Goal: Information Seeking & Learning: Learn about a topic

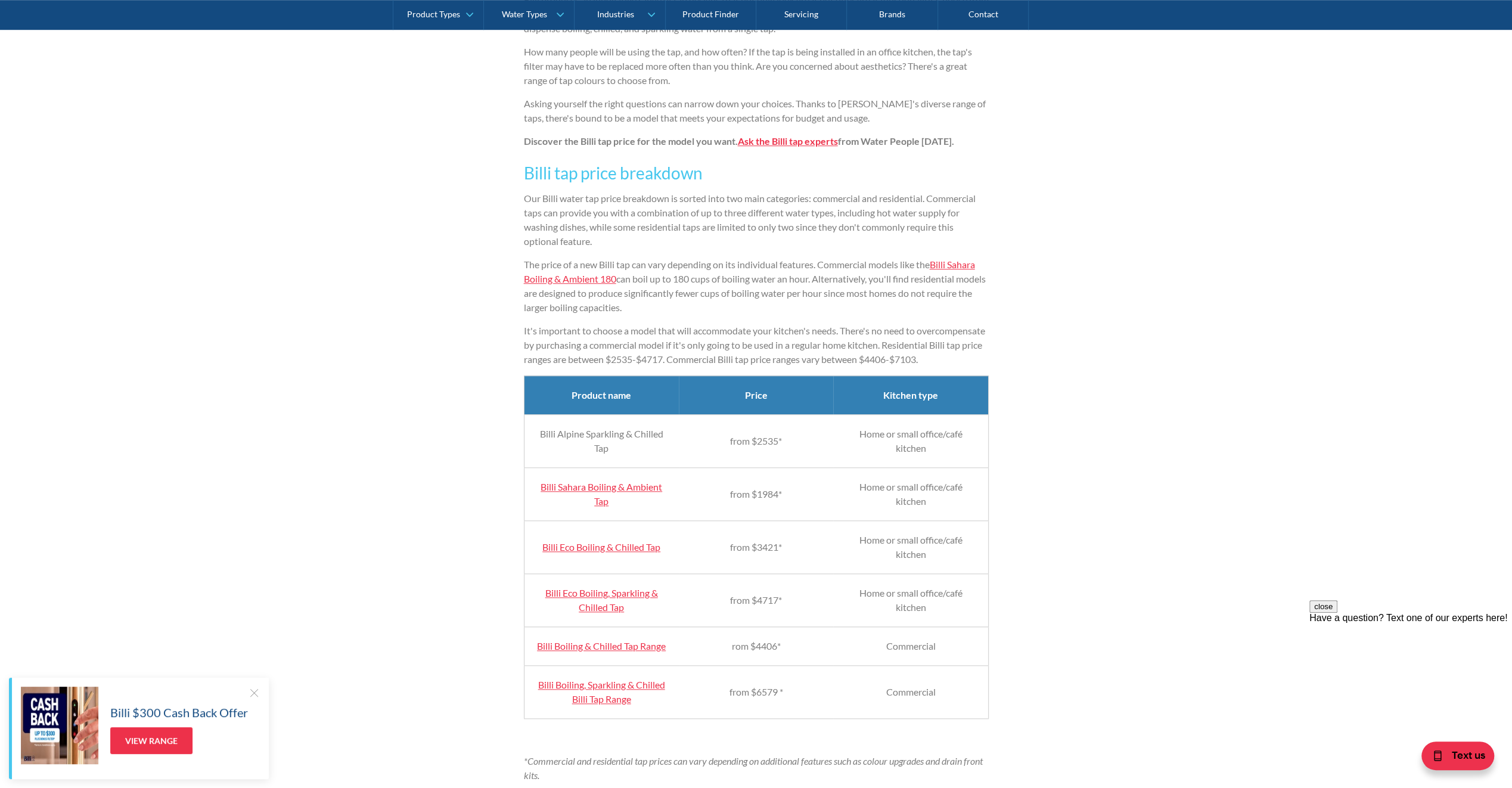
scroll to position [953, 0]
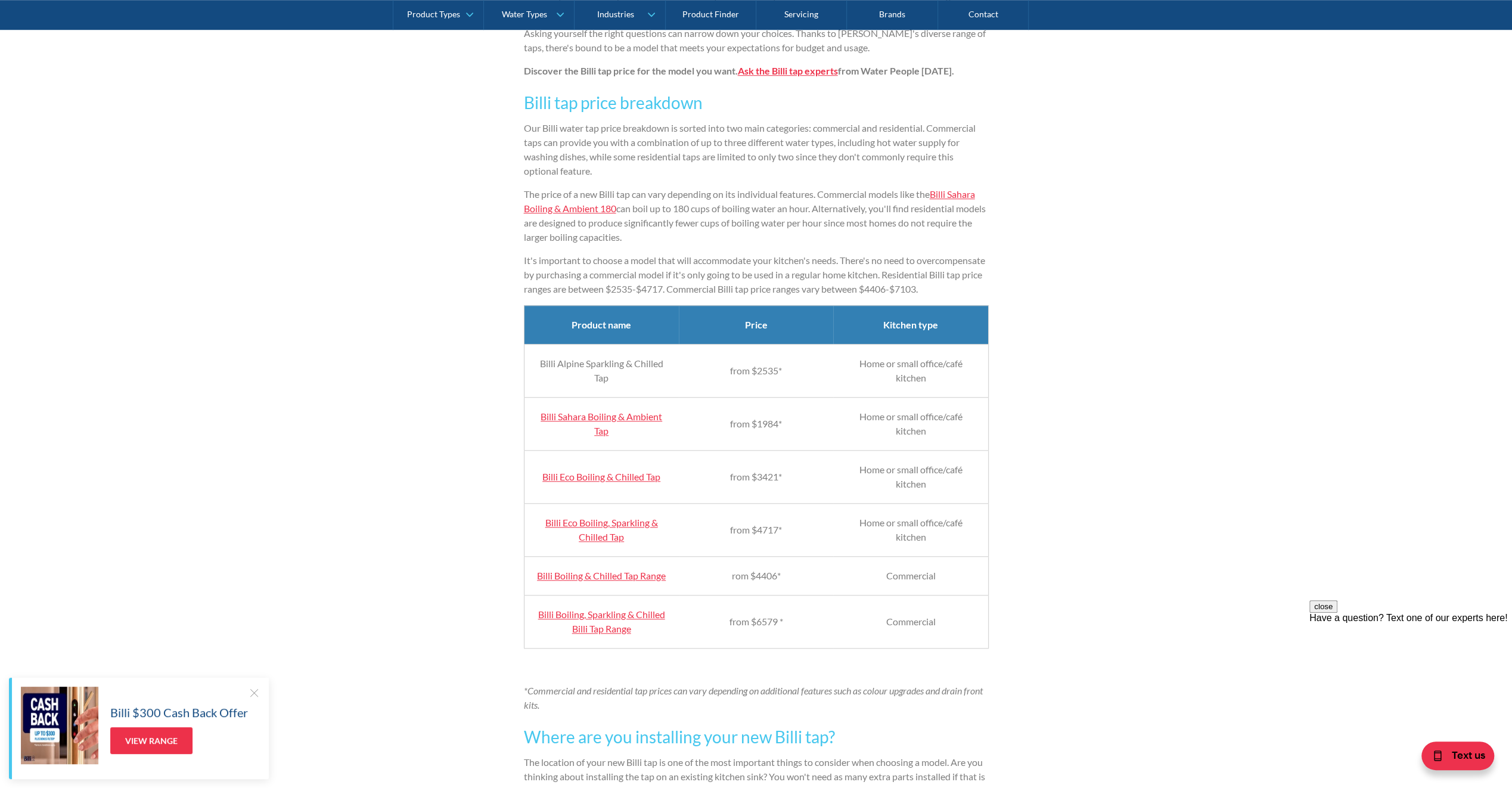
click at [598, 432] on link "Billi Sahara Boiling & Ambient Tap" at bounding box center [601, 424] width 121 height 26
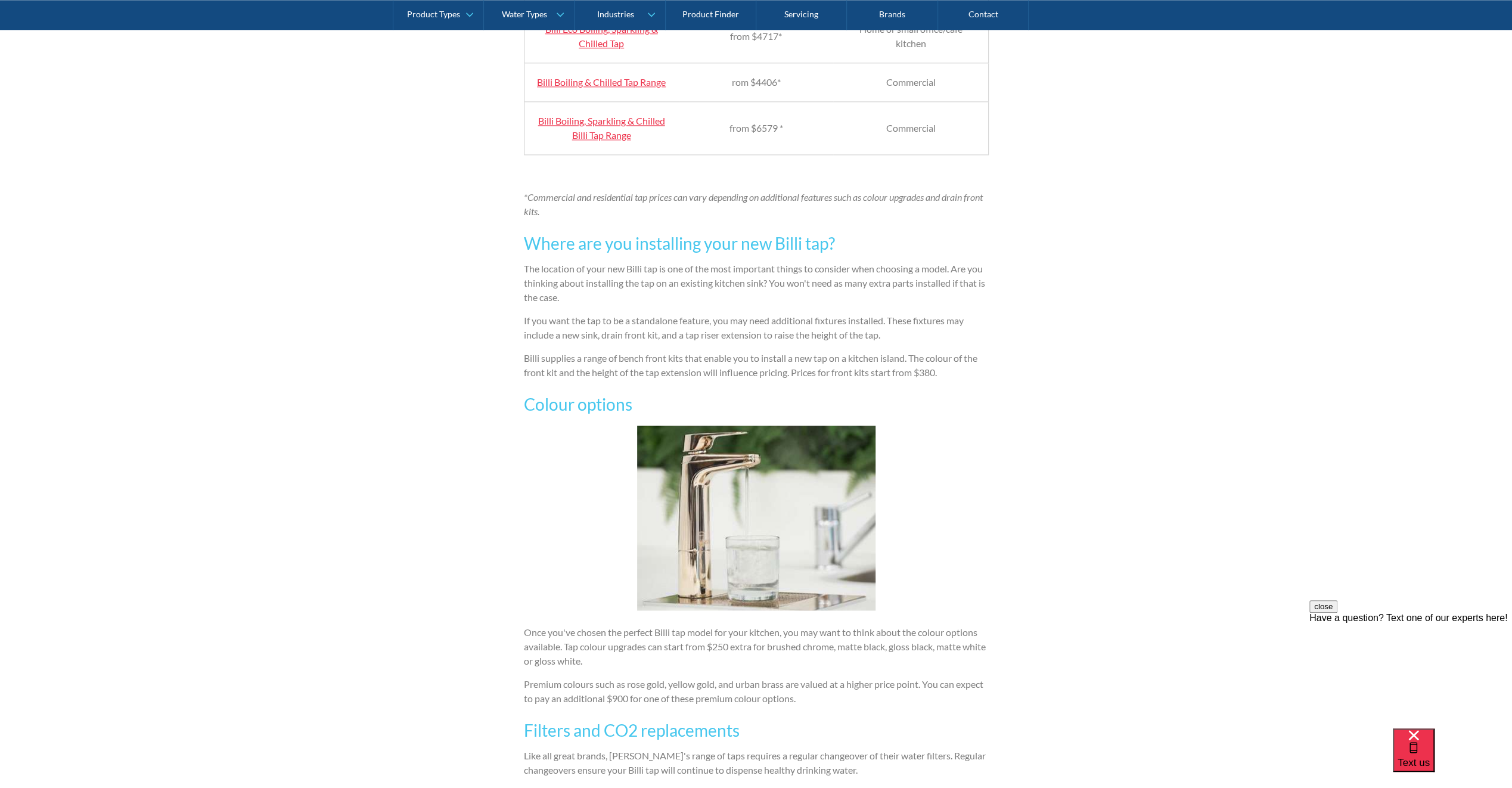
scroll to position [1490, 0]
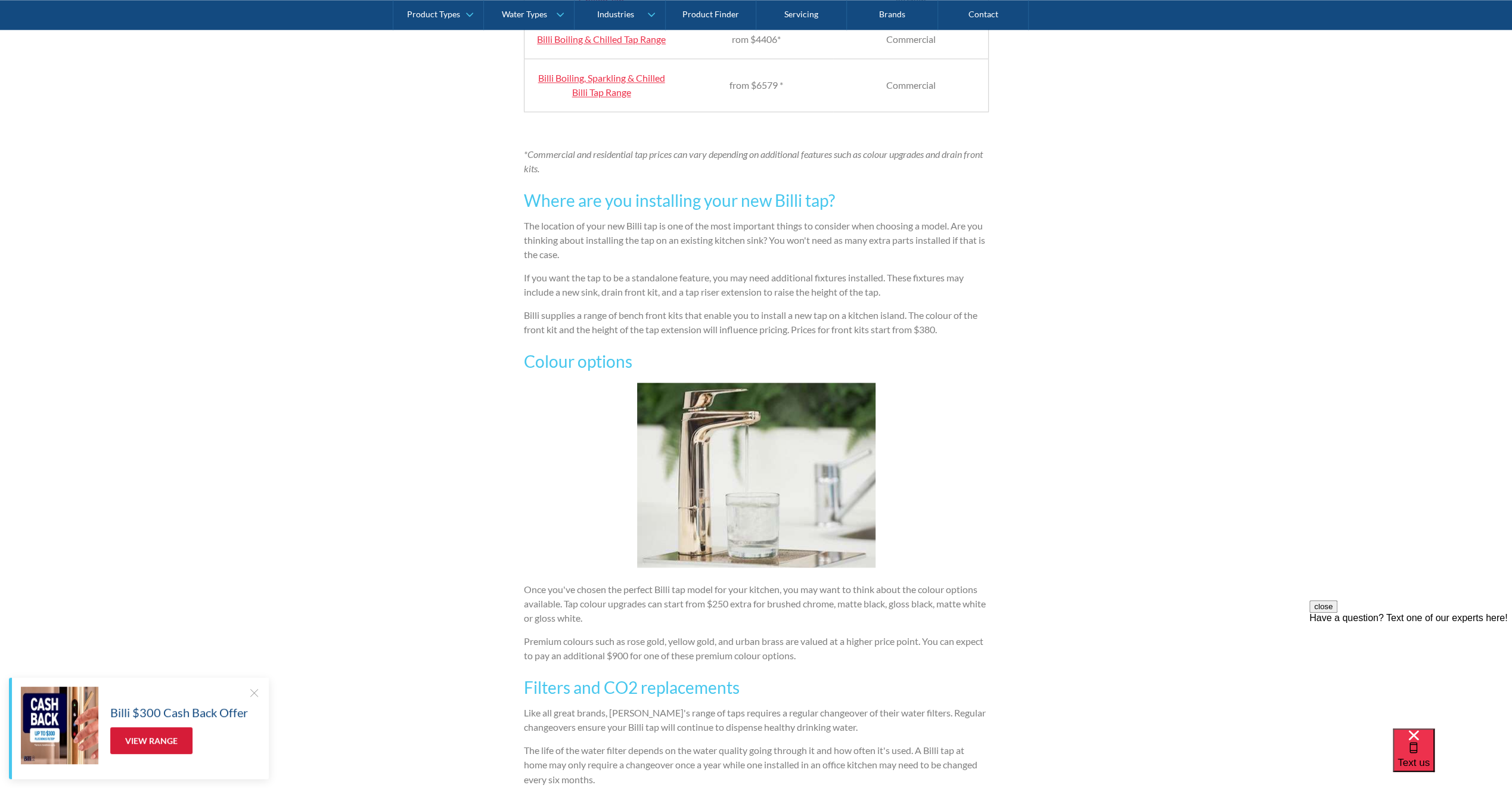
click at [143, 741] on link "View Range" at bounding box center [152, 740] width 83 height 27
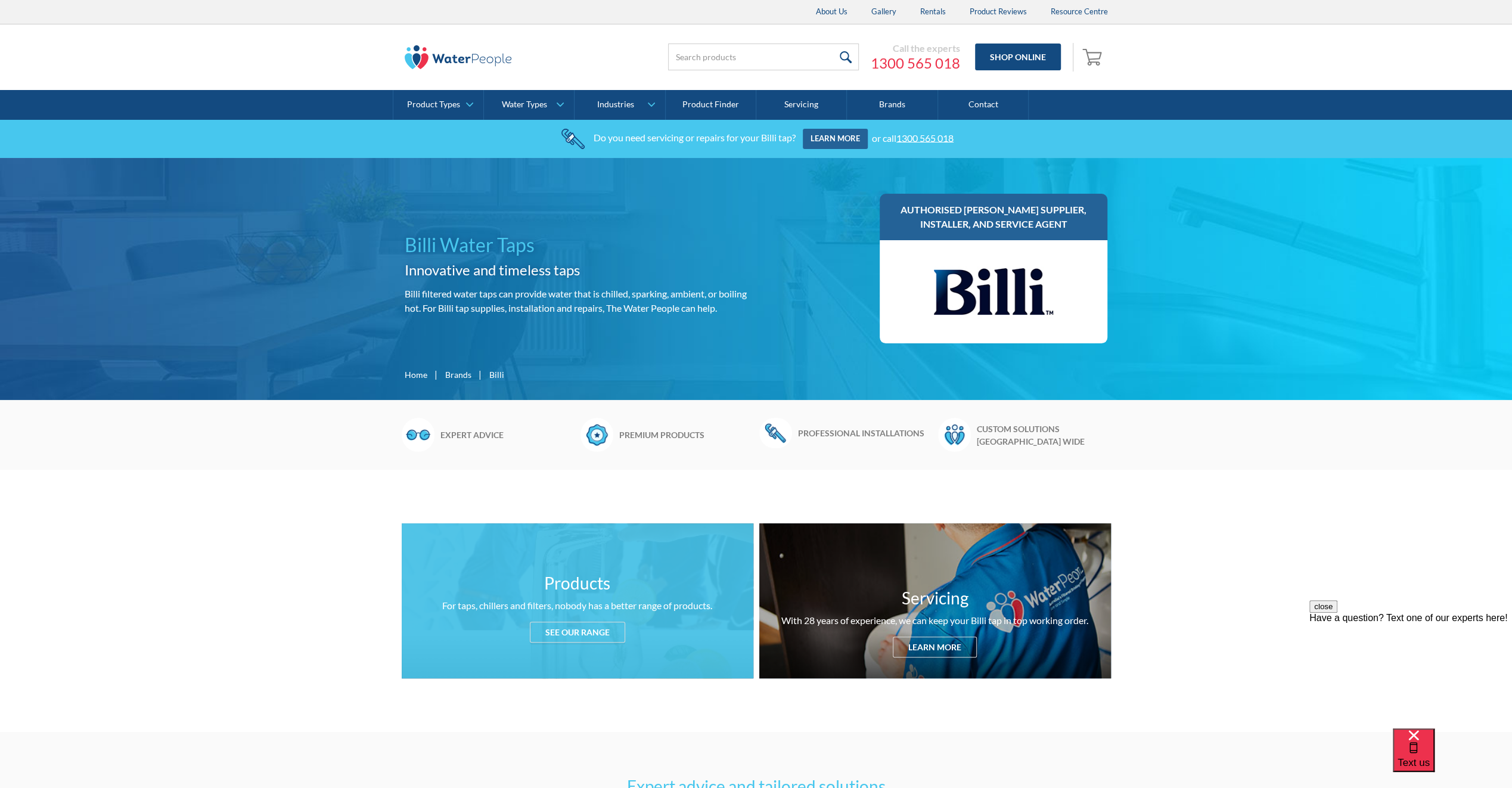
click at [560, 634] on div "See our range" at bounding box center [577, 631] width 96 height 21
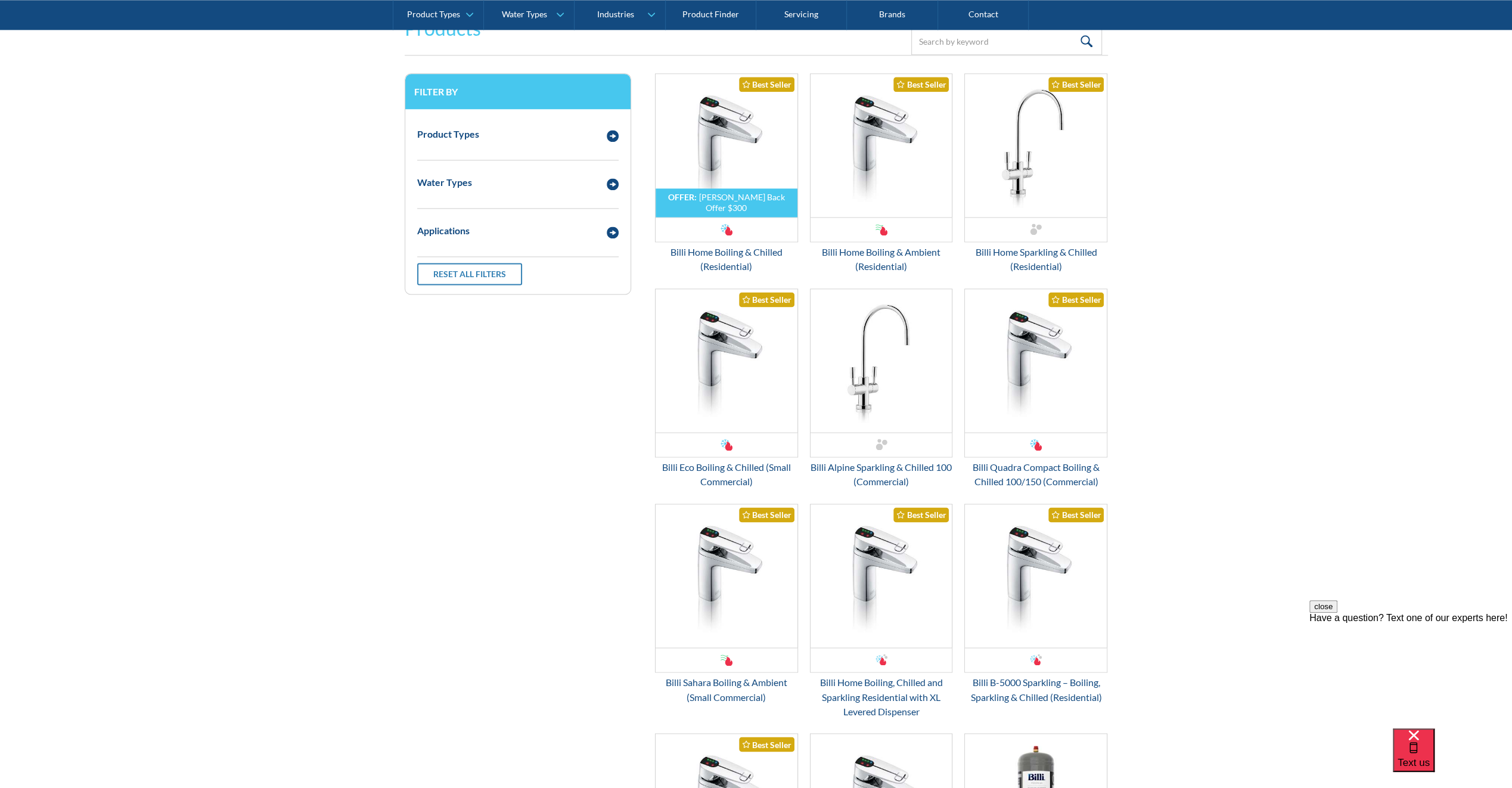
scroll to position [1572, 0]
click at [727, 247] on div "Billi Home Boiling & Chilled (Residential)" at bounding box center [726, 258] width 143 height 29
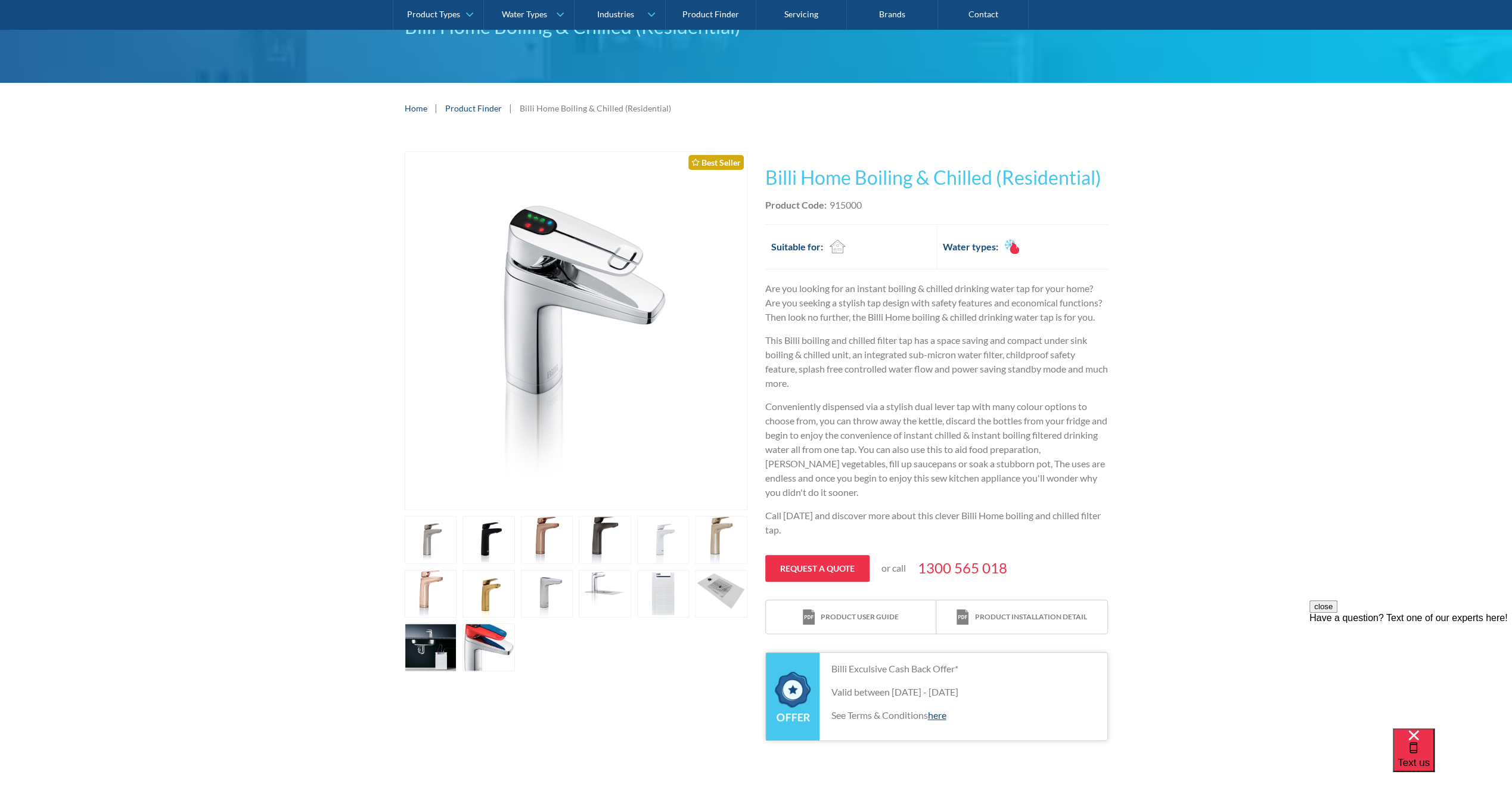
scroll to position [179, 0]
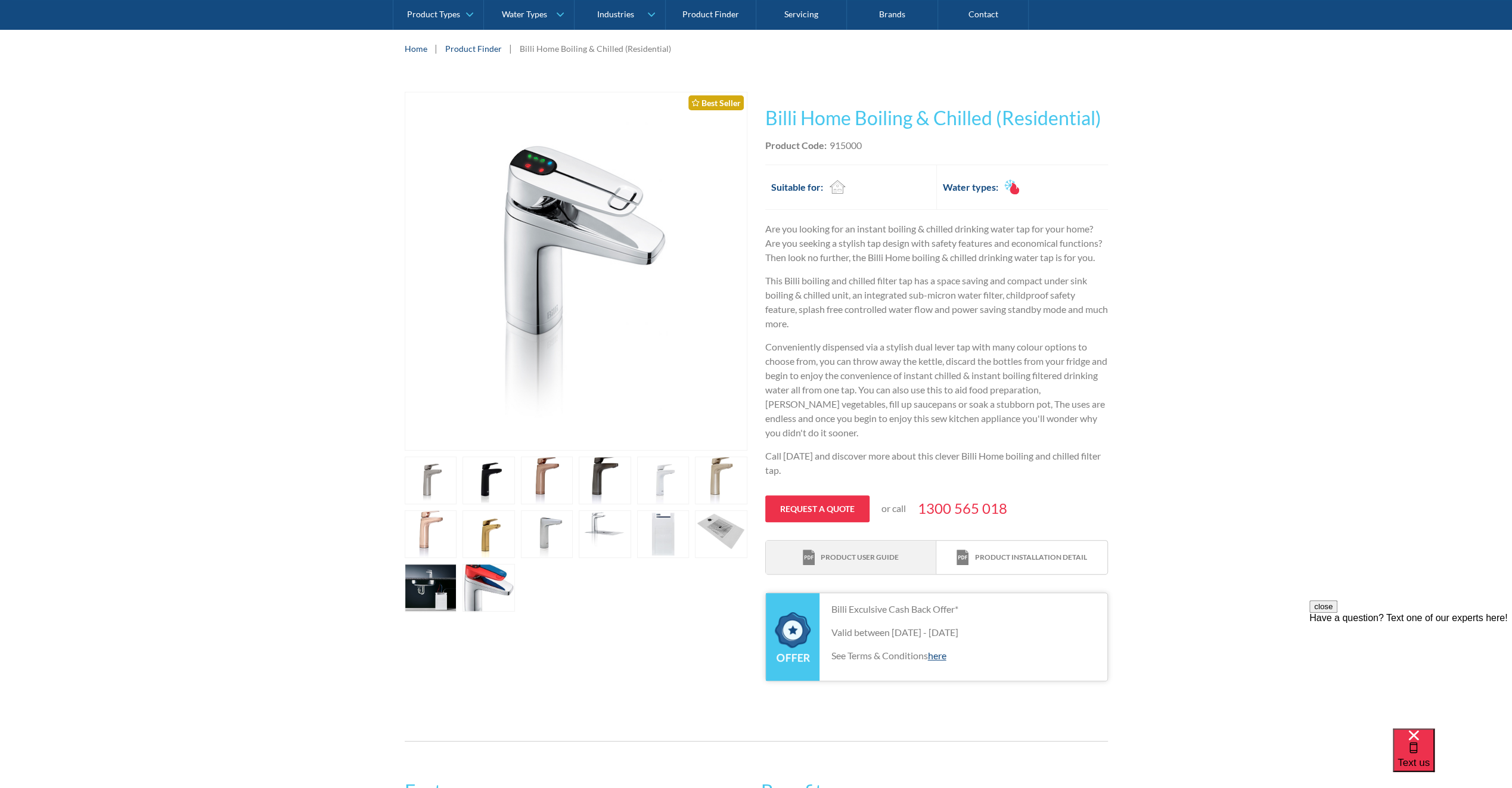
click at [875, 559] on div "Product user guide" at bounding box center [859, 557] width 78 height 11
